Goal: Task Accomplishment & Management: Manage account settings

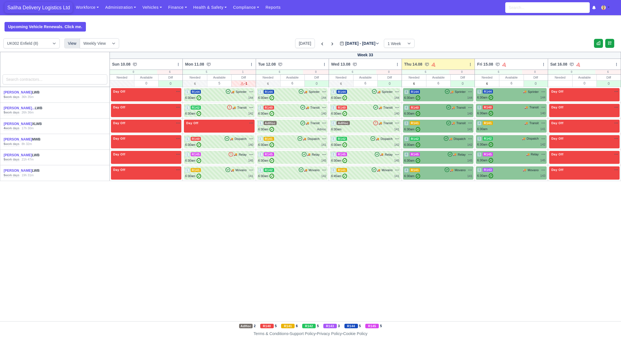
click at [37, 5] on span "Saliha Delivery Logistics Ltd" at bounding box center [39, 7] width 68 height 11
click at [442, 156] on div "4 R145 🚚 Relay" at bounding box center [438, 154] width 68 height 5
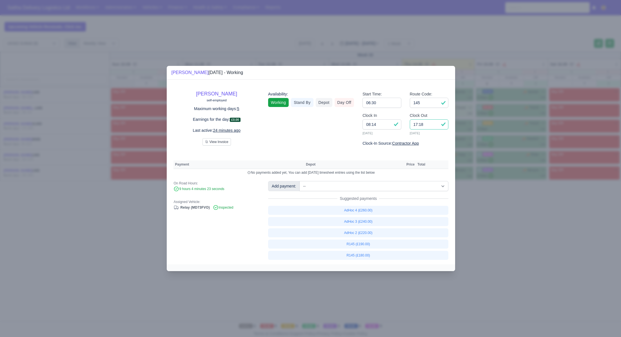
drag, startPoint x: 421, startPoint y: 125, endPoint x: 402, endPoint y: 123, distance: 19.5
click at [402, 123] on div "Clock In 08:14 14/08/2025 Clock Out 17:18 14/08/2025" at bounding box center [405, 126] width 94 height 28
type input "15:45"
click at [364, 257] on link "R145 (£180.00)" at bounding box center [358, 255] width 181 height 9
select select "1"
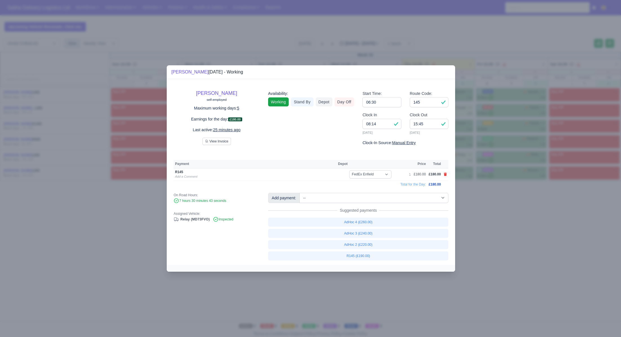
click at [519, 247] on div at bounding box center [310, 168] width 621 height 337
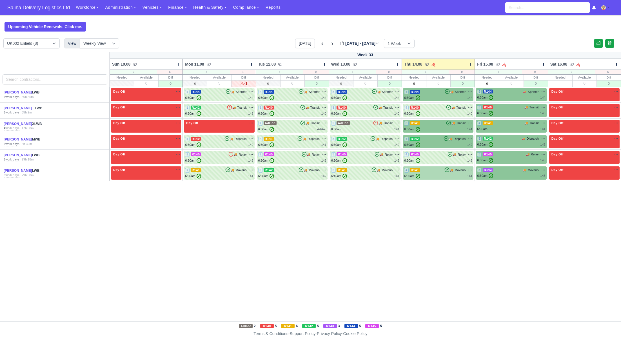
click at [435, 168] on div "4 R141 🚚 Movano" at bounding box center [438, 170] width 68 height 5
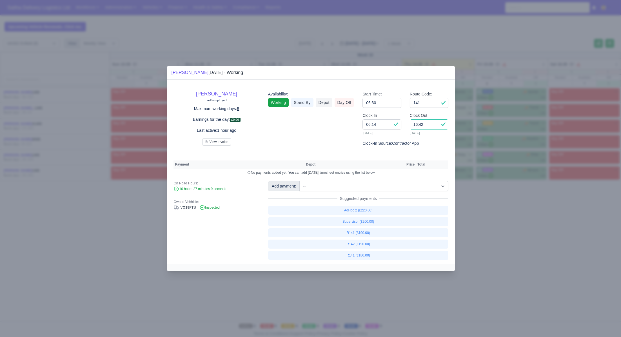
click at [427, 125] on input "16:42" at bounding box center [429, 124] width 39 height 10
click at [427, 102] on input "141" at bounding box center [429, 103] width 39 height 10
type input "143"
click at [525, 265] on div at bounding box center [310, 168] width 621 height 337
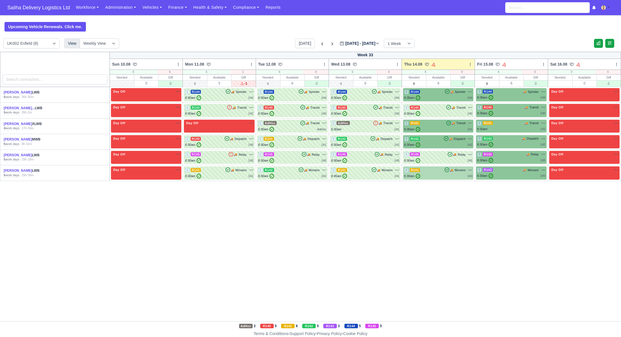
click at [431, 170] on div "4 R141 🚚 Movano" at bounding box center [438, 170] width 68 height 5
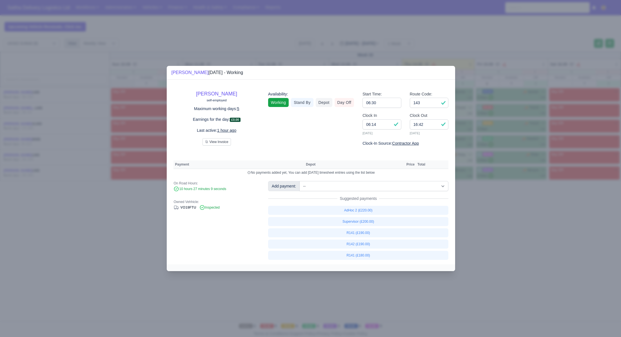
click at [357, 179] on div "Vincent Lewis self-employed Maximum working days: 5 Earnings for the day: £0.00…" at bounding box center [311, 172] width 288 height 185
click at [359, 183] on select "-- Ad-Hoc 1 (AD-HO) Ad-Hoc 2 (AD-HO) Ad-Hoc 3 (AD-HO) Ad-Hoc 4 (AD-HO) Ad-Hoc 5…" at bounding box center [373, 186] width 149 height 10
click at [300, 181] on select "-- Ad-Hoc 1 (AD-HO) Ad-Hoc 2 (AD-HO) Ad-Hoc 3 (AD-HO) Ad-Hoc 4 (AD-HO) Ad-Hoc 5…" at bounding box center [373, 186] width 149 height 10
select select "1"
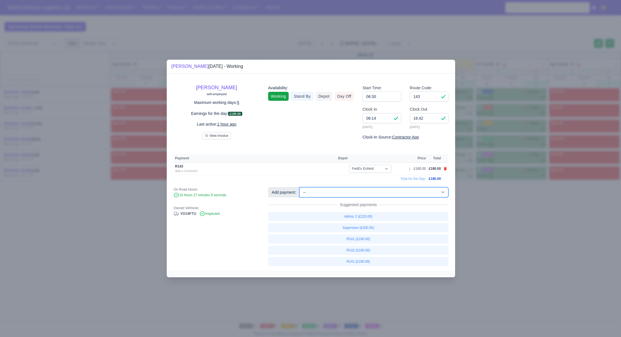
click at [350, 196] on select "-- Ad-Hoc 1 (AD-HO) Ad-Hoc 2 (AD-HO) Ad-Hoc 3 (AD-HO) Ad-Hoc 4 (AD-HO) Ad-Hoc 5…" at bounding box center [373, 192] width 149 height 10
click at [300, 187] on select "-- Ad-Hoc 1 (AD-HO) Ad-Hoc 2 (AD-HO) Ad-Hoc 3 (AD-HO) Ad-Hoc 4 (AD-HO) Ad-Hoc 5…" at bounding box center [373, 192] width 149 height 10
select select "1"
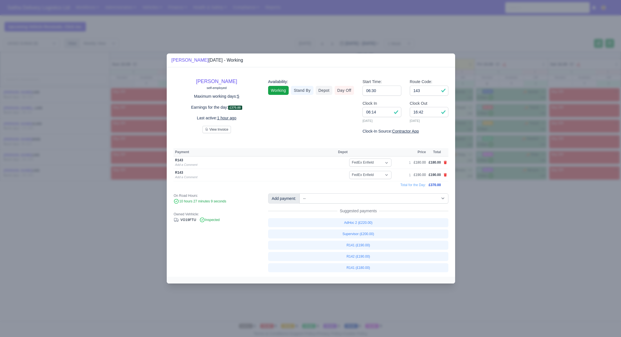
click at [443, 163] on td at bounding box center [445, 163] width 6 height 12
click at [447, 163] on icon at bounding box center [445, 162] width 3 height 3
select select
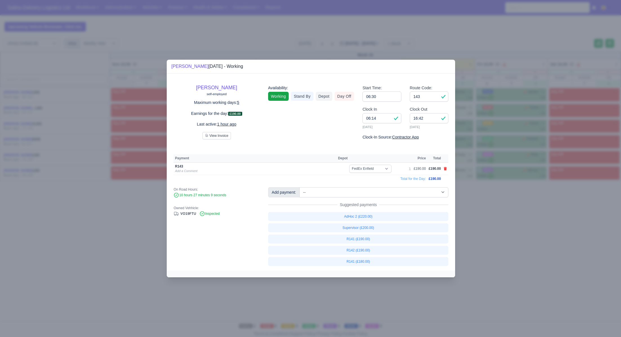
drag, startPoint x: 485, startPoint y: 219, endPoint x: 486, endPoint y: 203, distance: 15.9
click at [484, 218] on div at bounding box center [310, 168] width 621 height 337
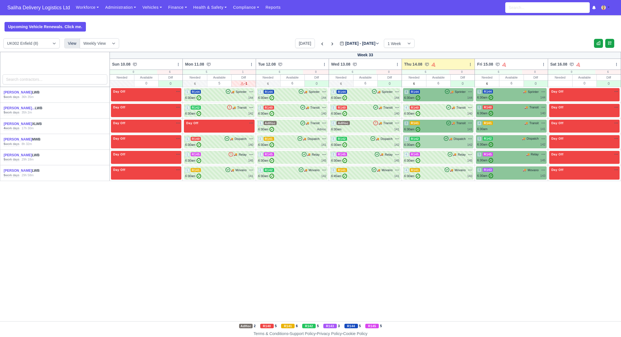
click at [446, 141] on div "4 R142 🚚 Dispatch" at bounding box center [438, 141] width 68 height 11
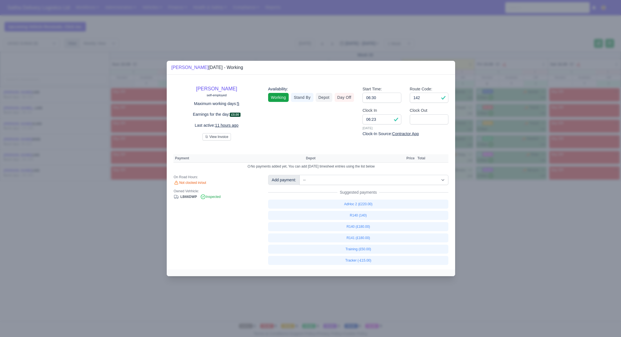
drag, startPoint x: 514, startPoint y: 234, endPoint x: 481, endPoint y: 185, distance: 59.0
click at [513, 233] on div at bounding box center [310, 168] width 621 height 337
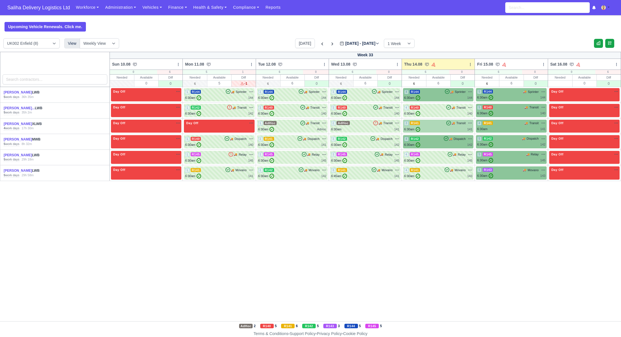
click at [445, 125] on div "3 R141 🚚 Transit" at bounding box center [438, 123] width 68 height 5
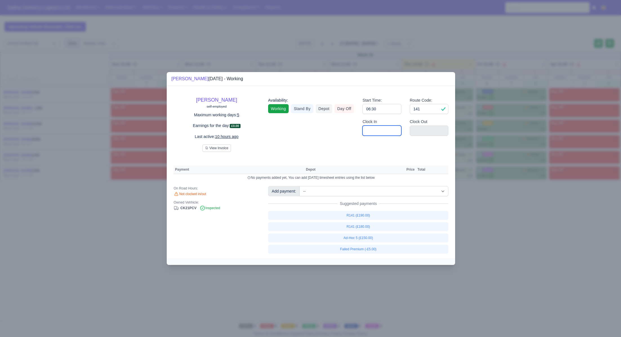
drag, startPoint x: 394, startPoint y: 130, endPoint x: 395, endPoint y: 132, distance: 2.9
click at [394, 130] on input "Clock In" at bounding box center [382, 131] width 39 height 10
type input "06:30"
click at [423, 128] on input "Clock Out" at bounding box center [429, 131] width 39 height 10
type input "15:30"
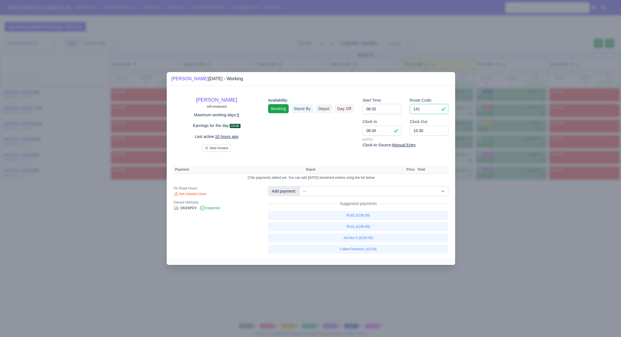
click at [428, 110] on input "141" at bounding box center [429, 109] width 39 height 10
click at [361, 216] on link "R141 (£190.00)" at bounding box center [358, 216] width 181 height 9
select select "1"
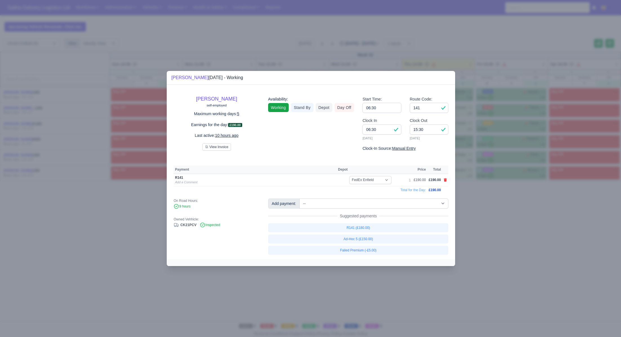
click at [521, 239] on div at bounding box center [310, 168] width 621 height 337
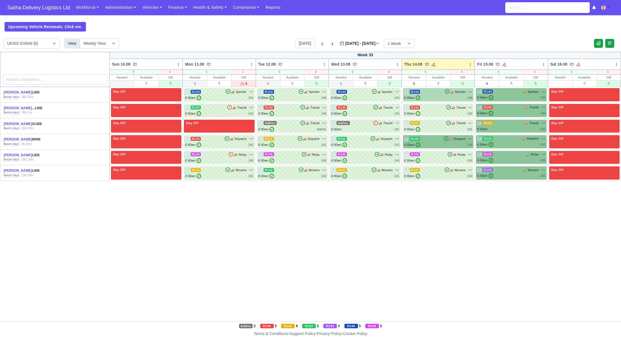
click at [432, 96] on div "6:30am ✓ 144" at bounding box center [438, 98] width 68 height 5
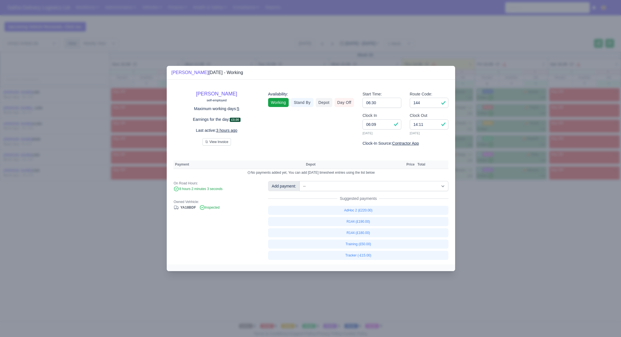
click at [506, 206] on div at bounding box center [310, 168] width 621 height 337
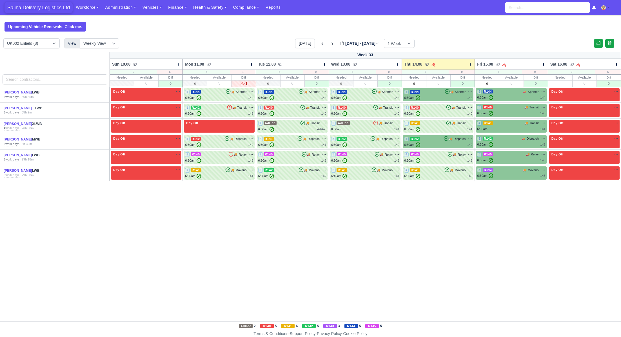
click at [34, 8] on span "Saliha Delivery Logistics Ltd" at bounding box center [39, 7] width 68 height 11
click at [440, 91] on div "4 R144 🚚 Sprinter" at bounding box center [438, 91] width 68 height 5
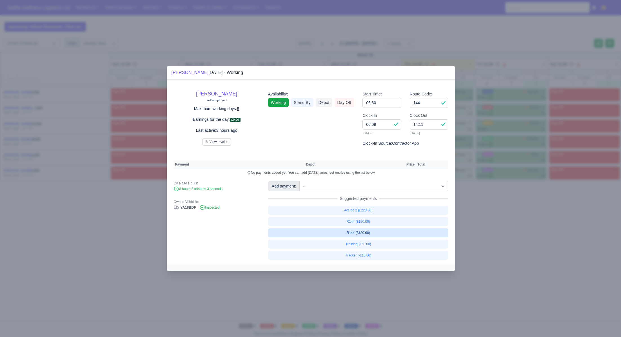
click at [361, 232] on link "R144 (£180.00)" at bounding box center [358, 232] width 181 height 9
select select "1"
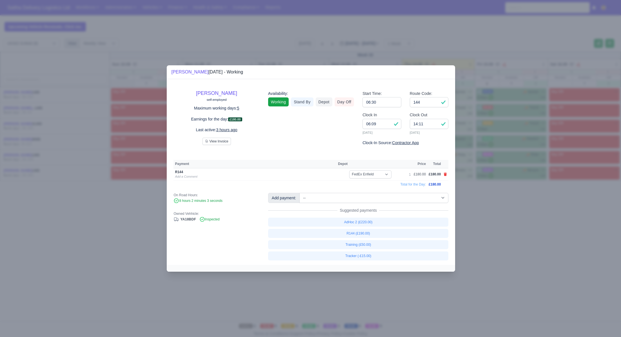
click at [520, 239] on div at bounding box center [310, 168] width 621 height 337
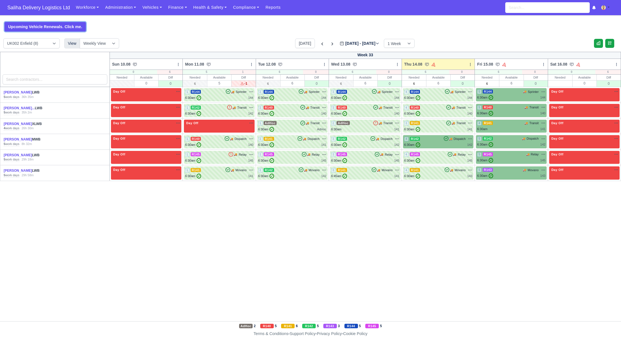
click at [40, 25] on link "Upcoming Vehicle Renewals. Click me." at bounding box center [45, 27] width 81 height 10
